Goal: Check status: Check status

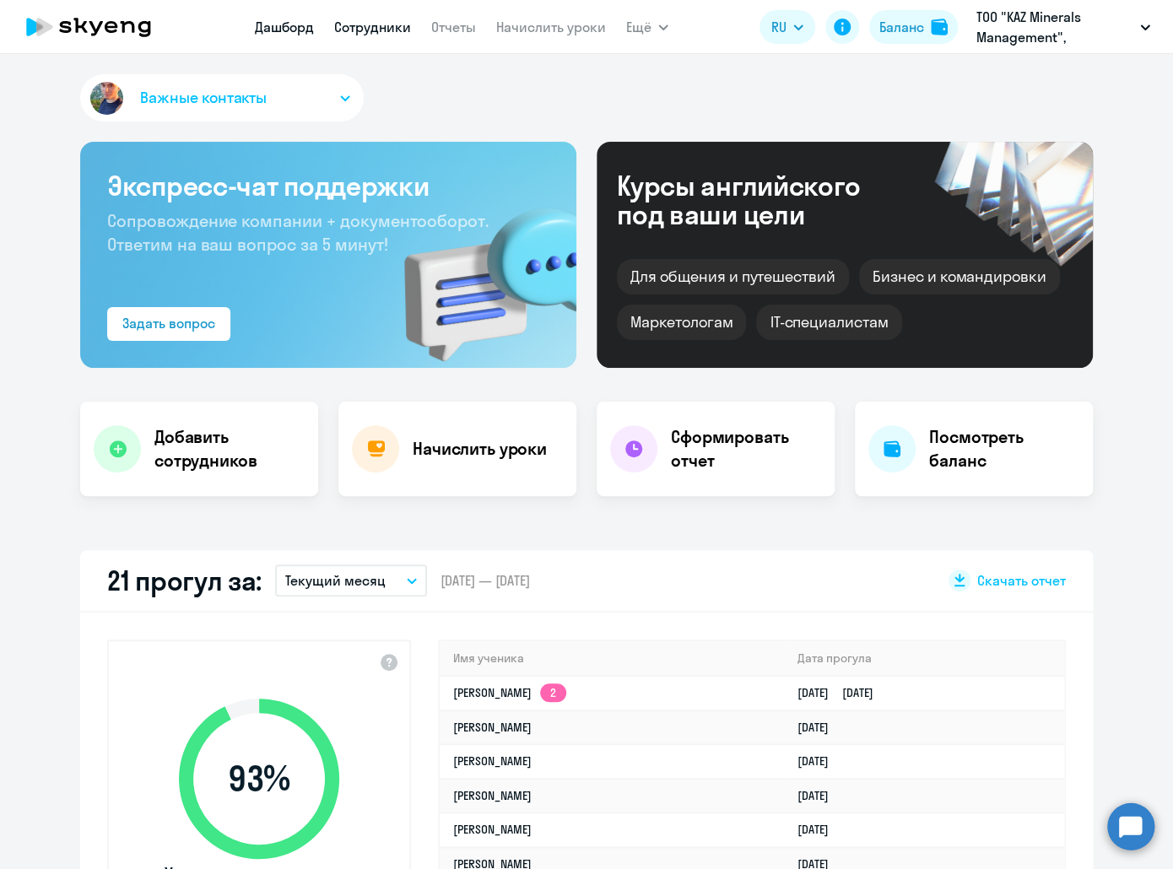
click at [367, 30] on link "Сотрудники" at bounding box center [372, 27] width 77 height 17
select select "30"
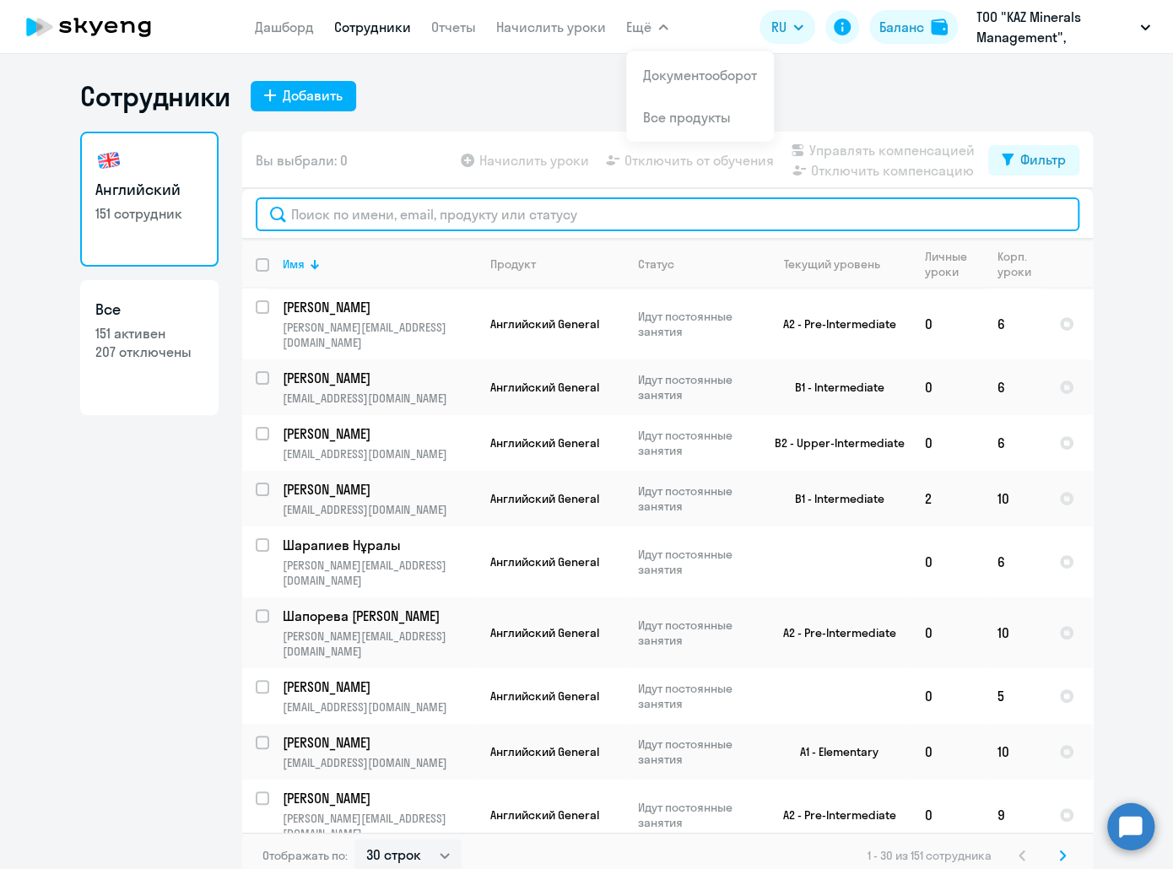
click at [381, 202] on input "text" at bounding box center [667, 214] width 823 height 34
paste input "Амреев"
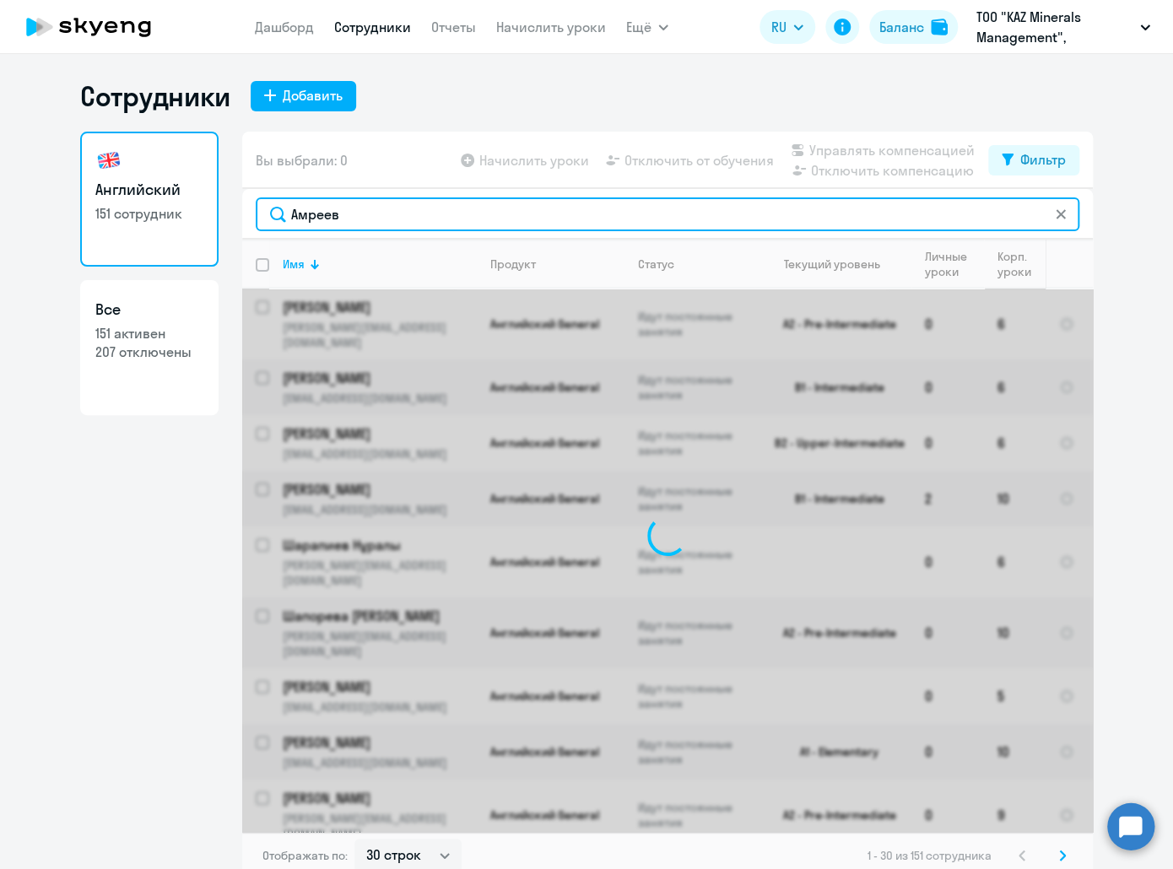
type input "Амреев"
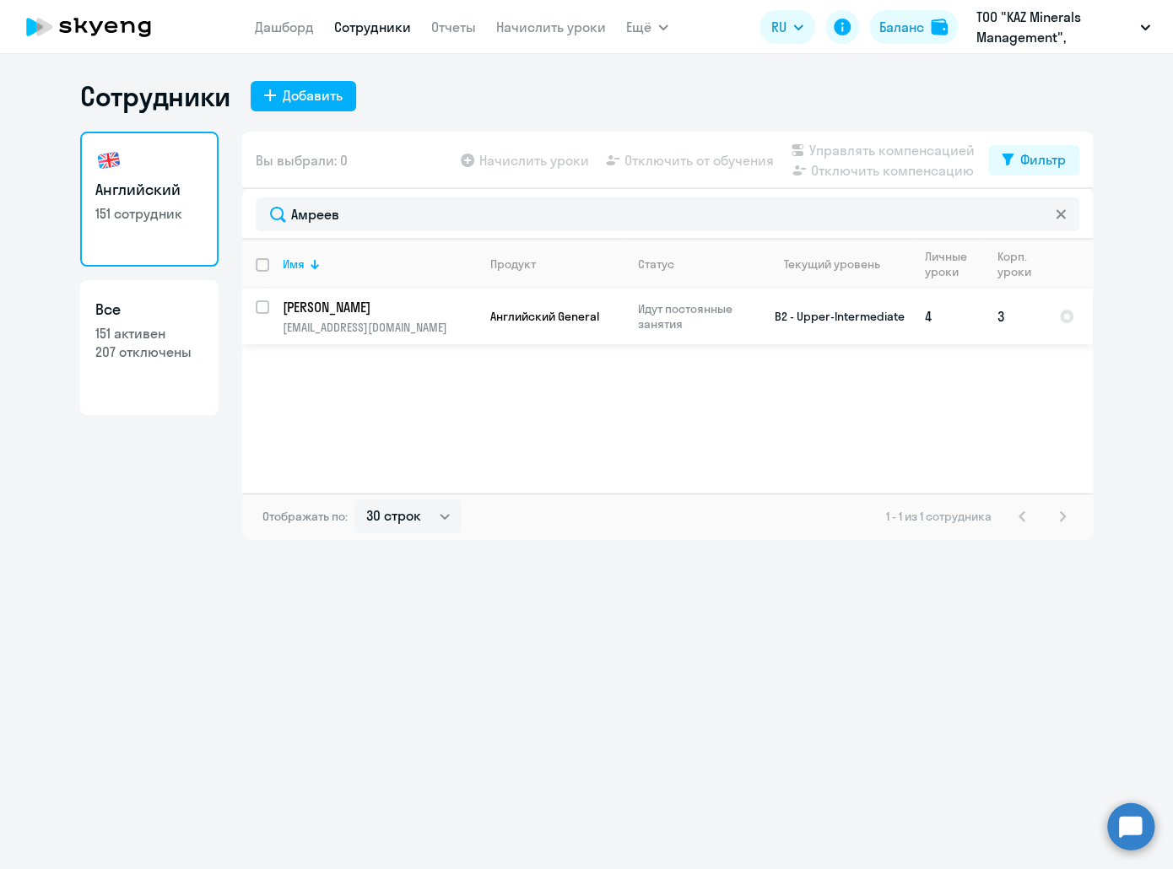
click at [353, 322] on p "[EMAIL_ADDRESS][DOMAIN_NAME]" at bounding box center [379, 327] width 193 height 15
select select "english"
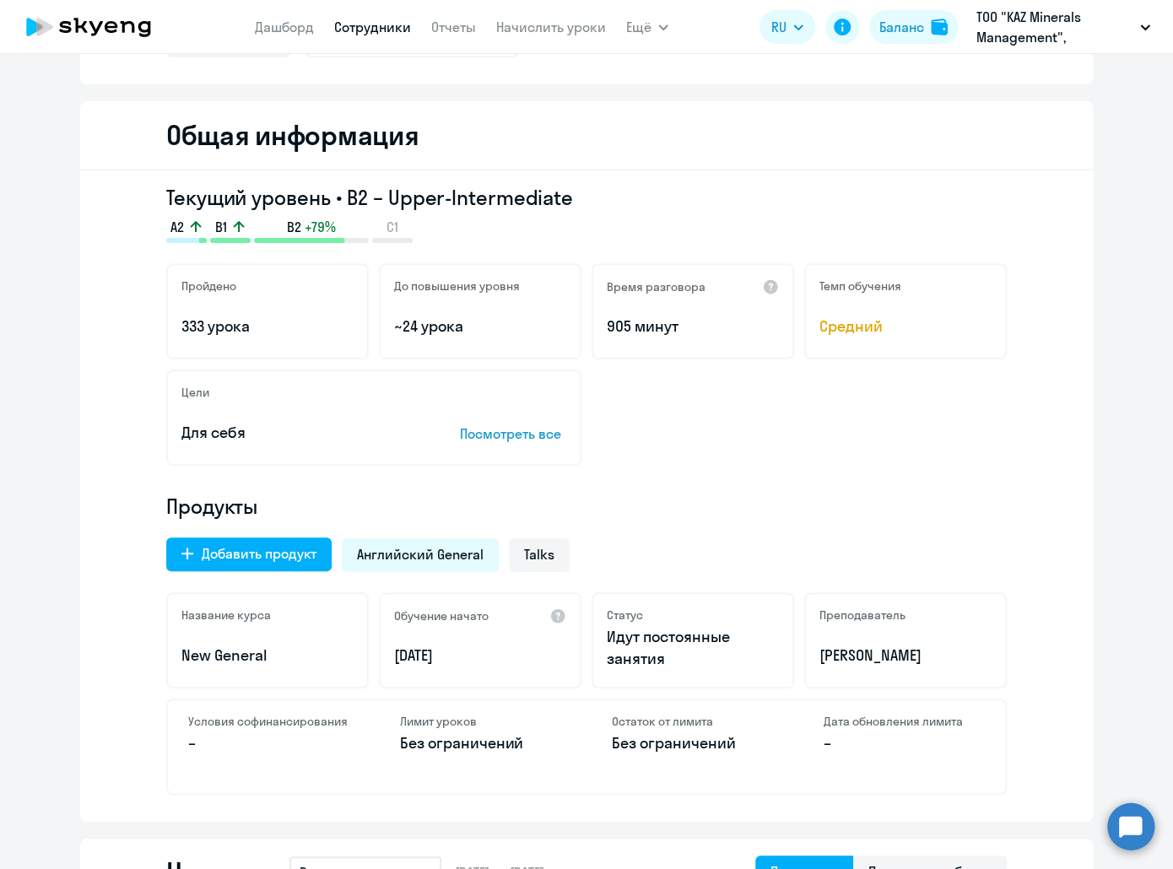
scroll to position [422, 0]
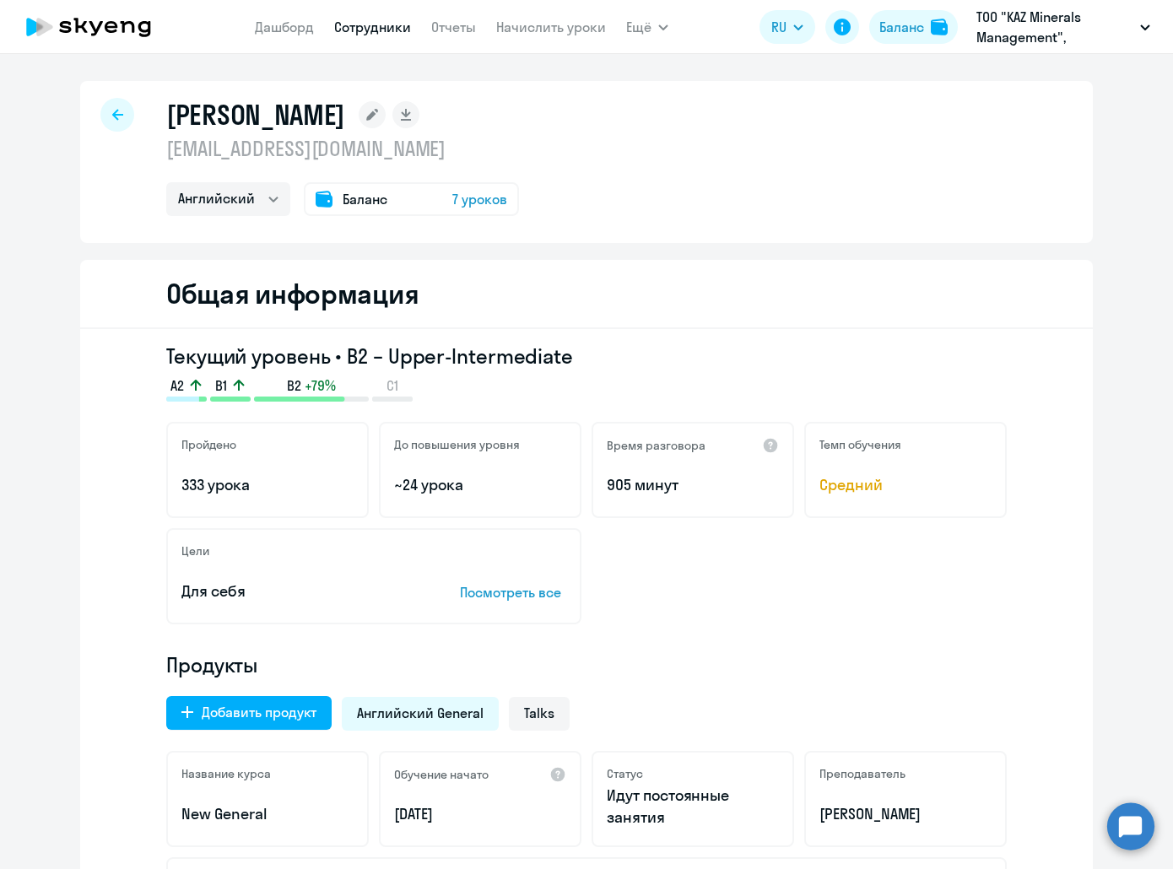
select select "english"
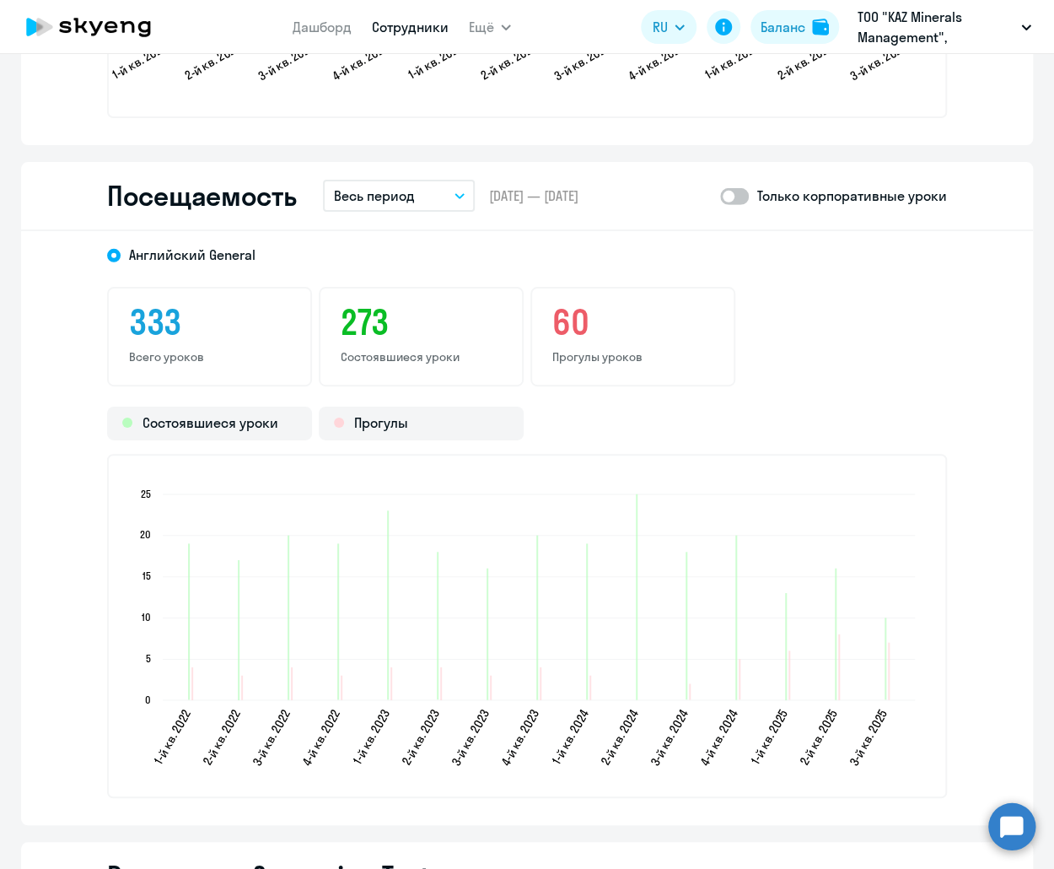
scroll to position [2025, 0]
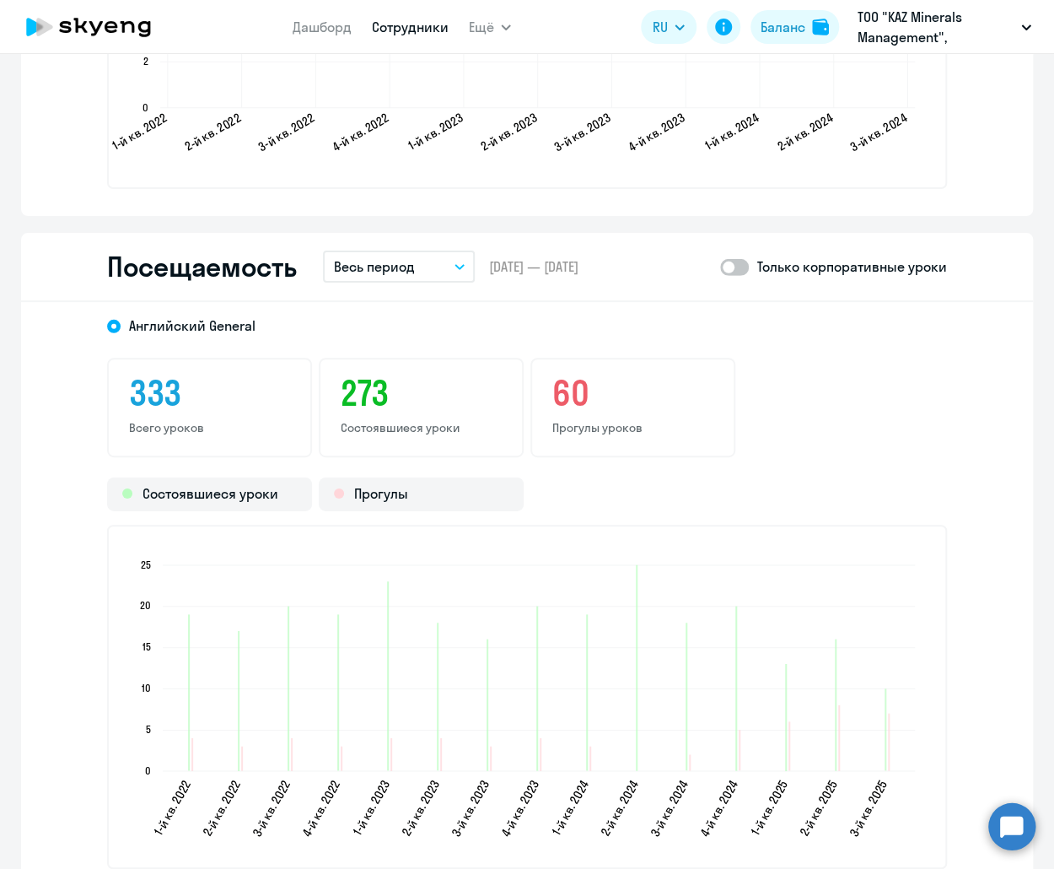
click at [364, 265] on p "Весь период" at bounding box center [373, 266] width 81 height 20
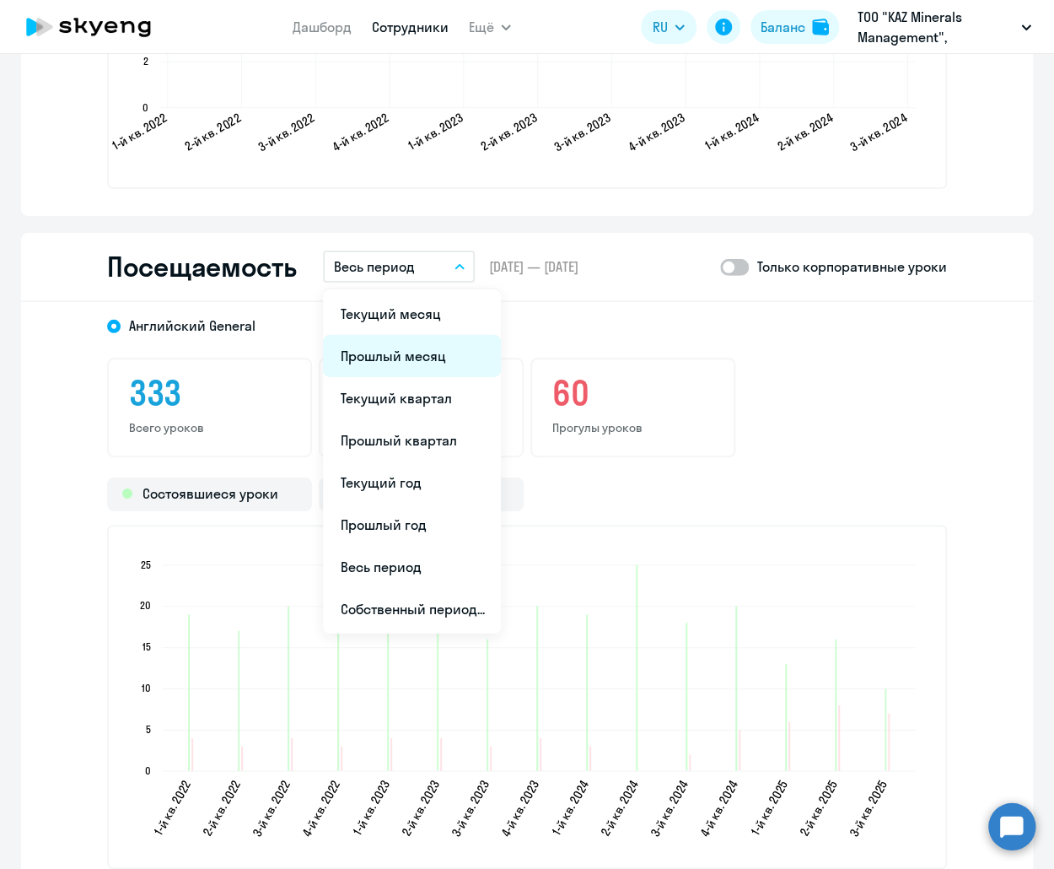
click at [376, 357] on li "Прошлый месяц" at bounding box center [412, 356] width 178 height 42
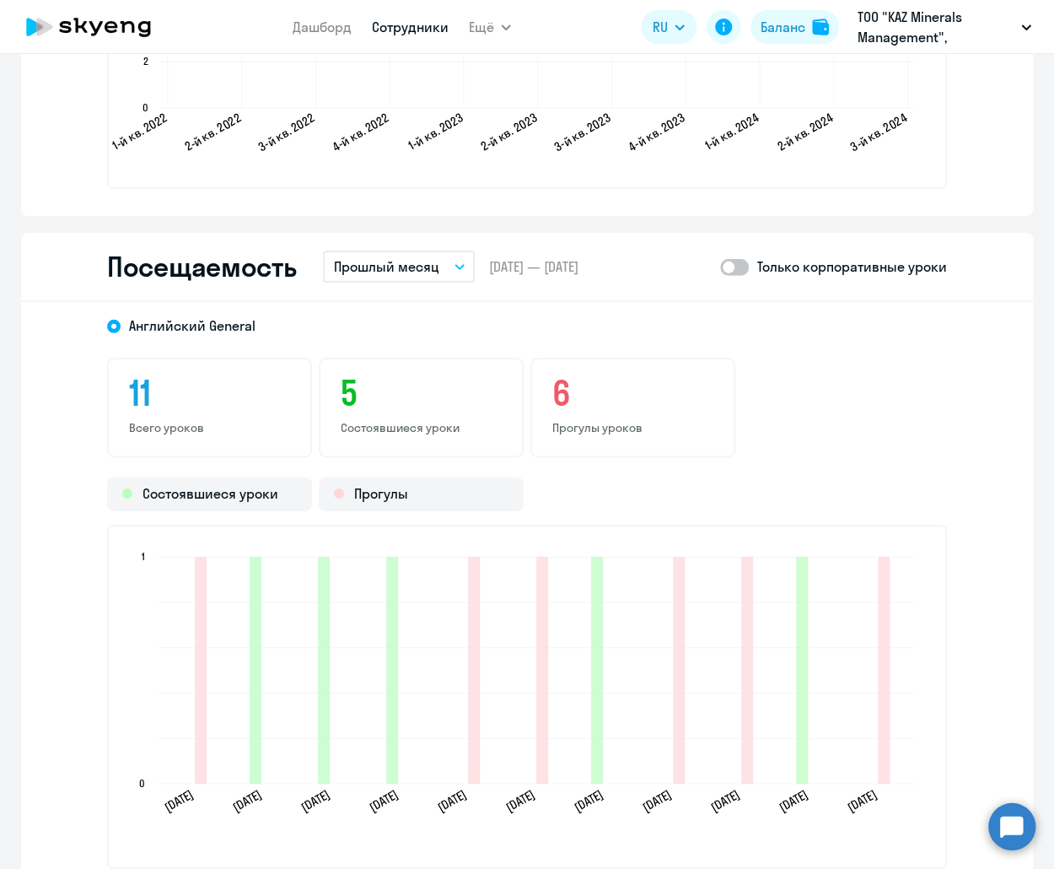
click at [386, 264] on p "Прошлый месяц" at bounding box center [385, 266] width 105 height 20
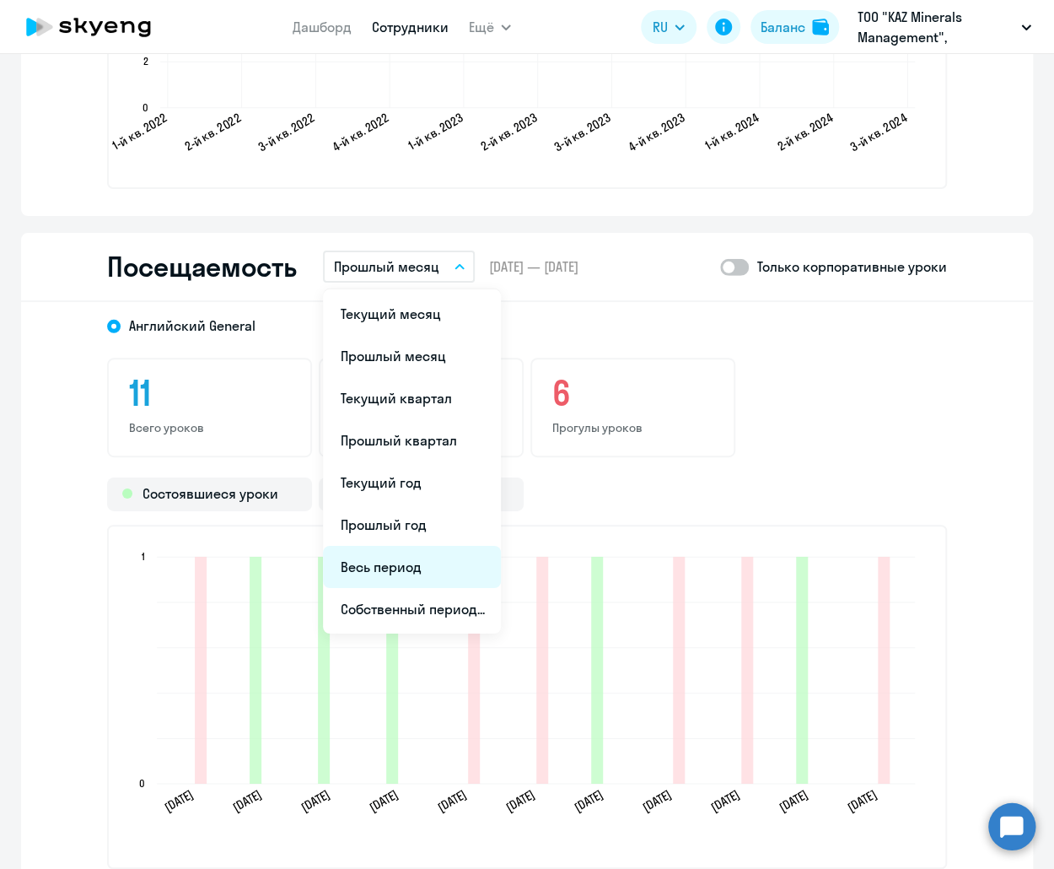
click at [407, 569] on li "Весь период" at bounding box center [412, 567] width 178 height 42
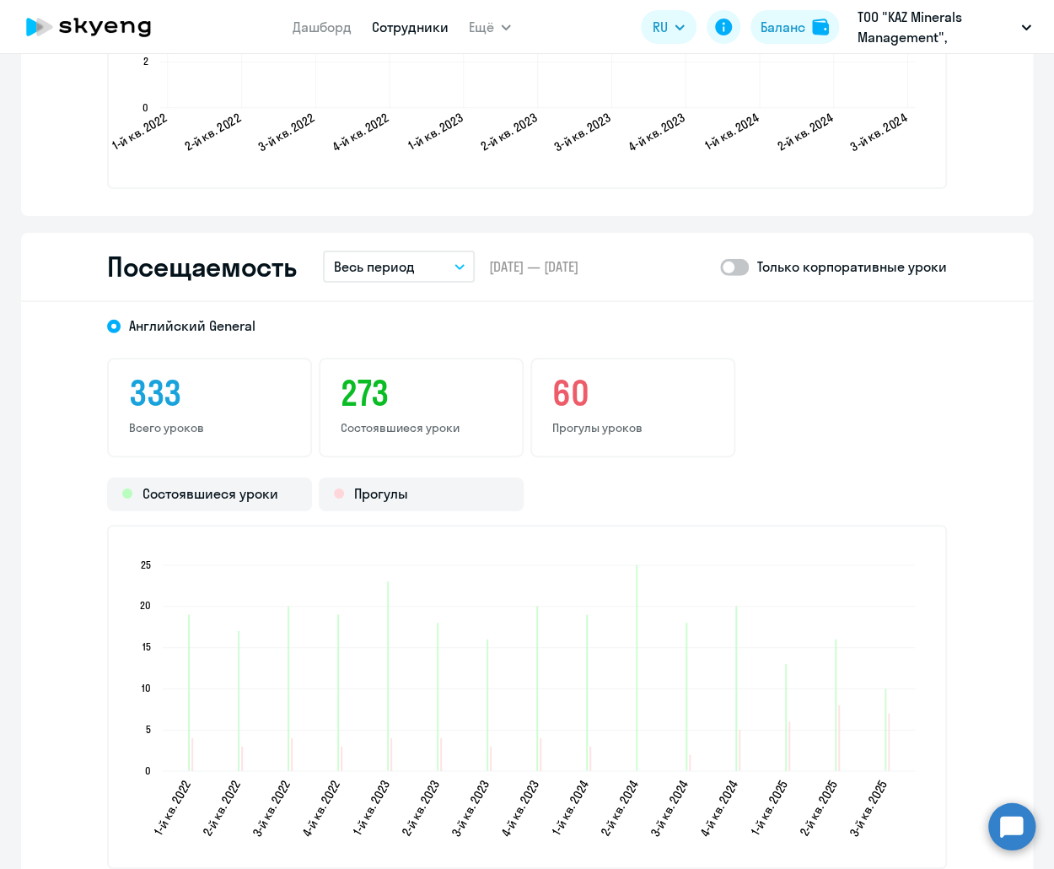
click at [415, 266] on button "Весь период" at bounding box center [399, 267] width 152 height 32
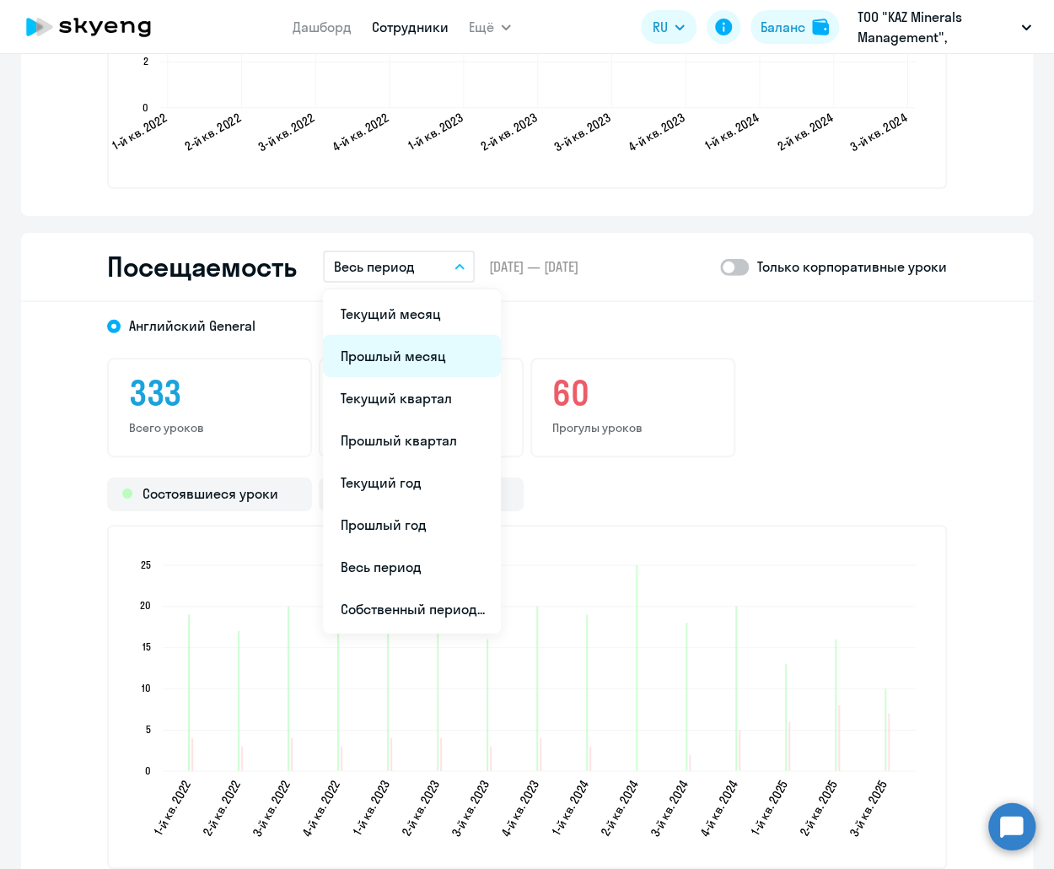
click at [406, 363] on li "Прошлый месяц" at bounding box center [412, 356] width 178 height 42
